Goal: Transaction & Acquisition: Purchase product/service

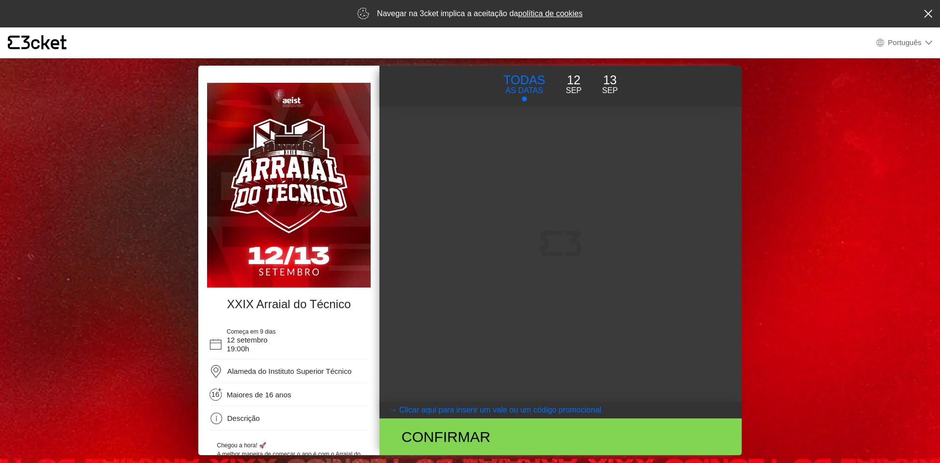
select select "pt_PT"
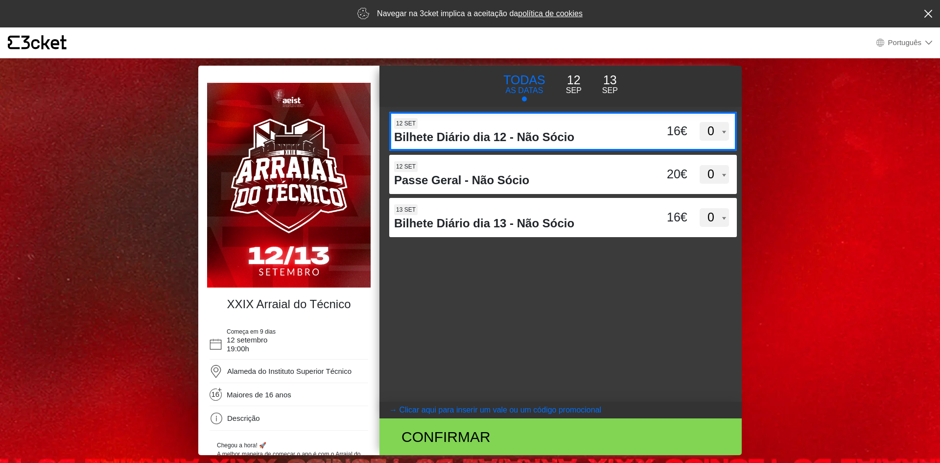
click at [721, 137] on select "0 1 2 3 4 5 6 7 8 9 10 11 12 13 14 15" at bounding box center [714, 131] width 29 height 19
select select "2"
click at [700, 122] on select "0 1 2 3 4 5 6 7 8 9 10 11 12 13 14 15" at bounding box center [714, 131] width 29 height 19
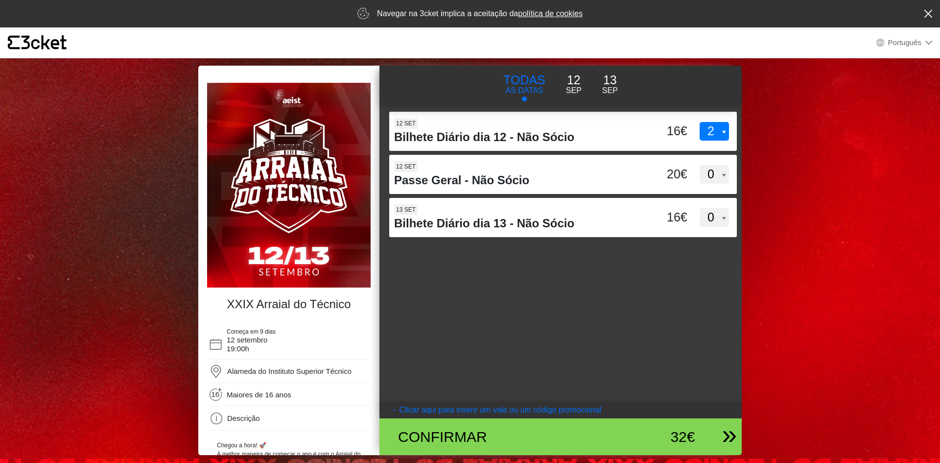
click at [599, 442] on div "Confirmar" at bounding box center [501, 436] width 221 height 22
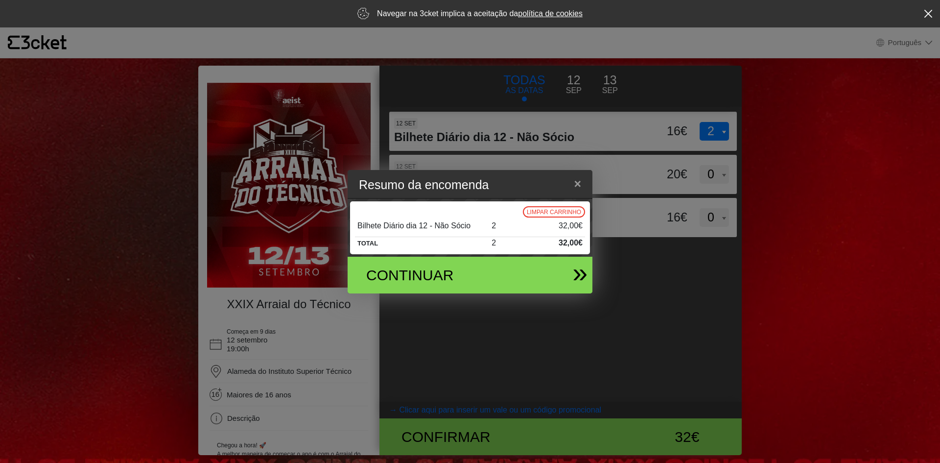
click at [522, 268] on div "Continuar" at bounding box center [466, 275] width 229 height 37
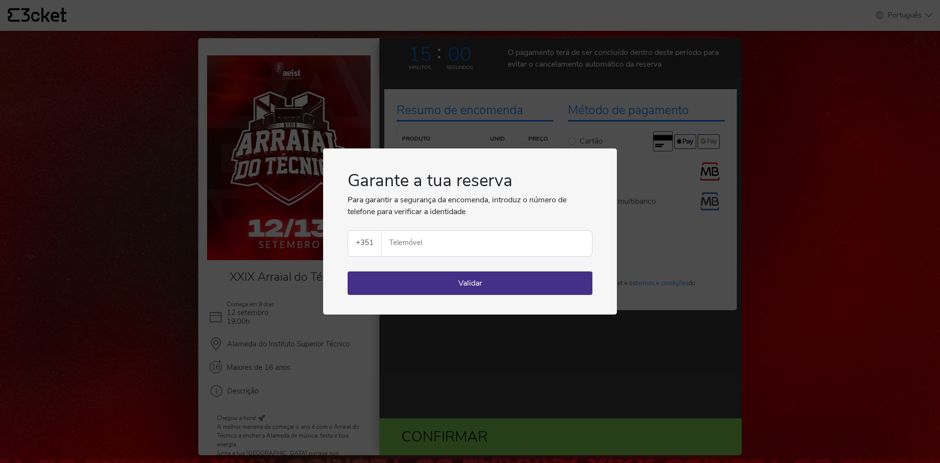
select select "pt_PT"
click at [729, 181] on div "Garante a tua reserva Para garantir a segurança da encomenda, introduz o número…" at bounding box center [470, 231] width 940 height 463
